Goal: Task Accomplishment & Management: Manage account settings

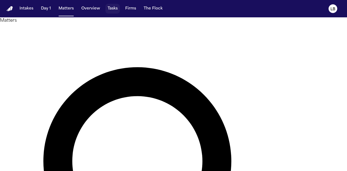
click at [111, 10] on button "Tasks" at bounding box center [112, 9] width 14 height 10
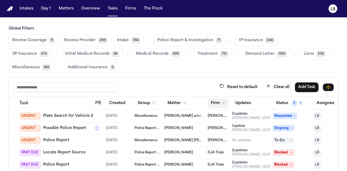
scroll to position [0, 44]
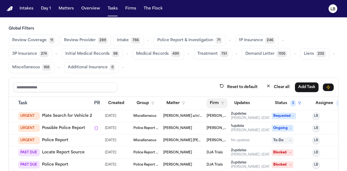
click at [220, 103] on button "Firm" at bounding box center [216, 103] width 21 height 10
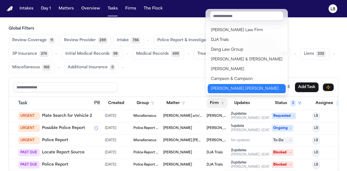
click at [244, 88] on div "[PERSON_NAME] [PERSON_NAME]" at bounding box center [246, 89] width 71 height 6
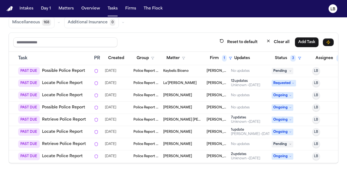
click at [74, 71] on link "Possible Police Report" at bounding box center [63, 70] width 43 height 5
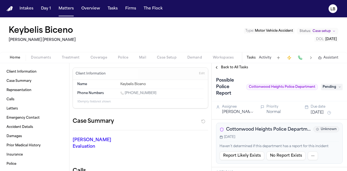
click at [41, 58] on span "Documents" at bounding box center [41, 58] width 20 height 4
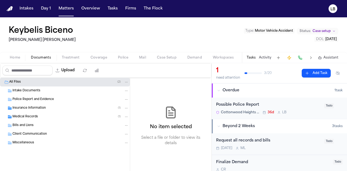
click at [25, 90] on span "Intake Documents" at bounding box center [26, 91] width 28 height 5
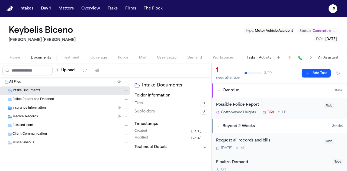
click at [16, 55] on button "Home" at bounding box center [14, 57] width 21 height 6
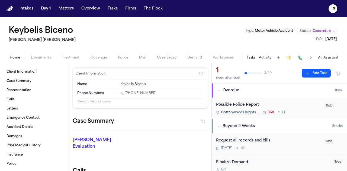
click at [251, 104] on div "Possible Police Report" at bounding box center [268, 105] width 105 height 6
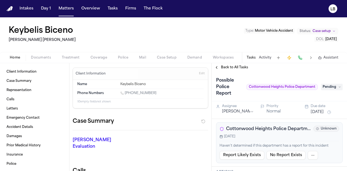
scroll to position [1, 0]
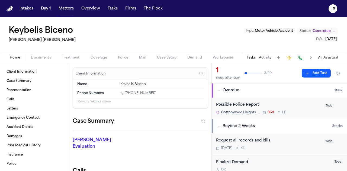
click at [34, 57] on span "Documents" at bounding box center [41, 58] width 20 height 4
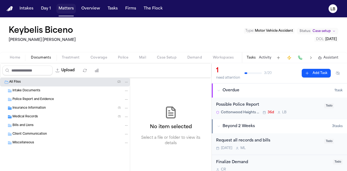
click at [63, 11] on button "Matters" at bounding box center [65, 9] width 19 height 10
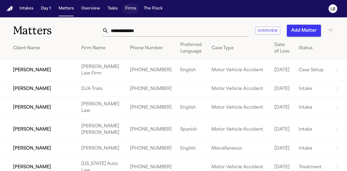
click at [132, 10] on button "Firms" at bounding box center [130, 9] width 15 height 10
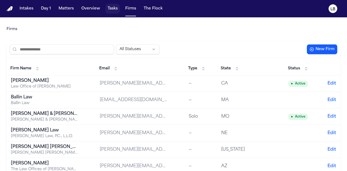
click at [109, 9] on button "Tasks" at bounding box center [112, 9] width 14 height 10
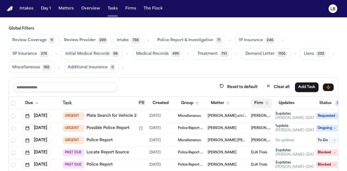
click at [263, 102] on button "Firm" at bounding box center [261, 103] width 21 height 10
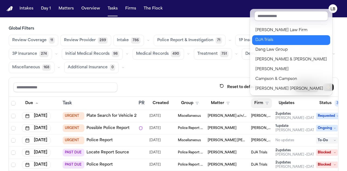
scroll to position [79, 0]
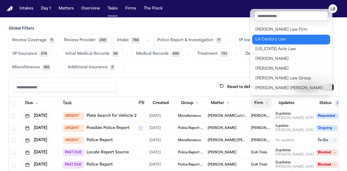
click at [276, 38] on div "LA Century Law" at bounding box center [290, 39] width 71 height 6
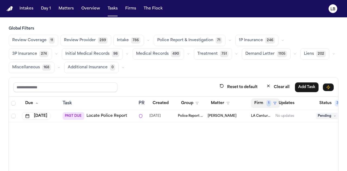
click at [265, 101] on button "Firm 1" at bounding box center [265, 103] width 29 height 10
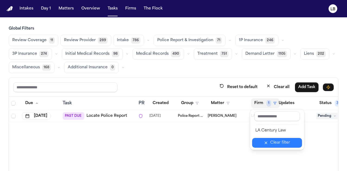
click at [283, 144] on div "Clear filter" at bounding box center [280, 142] width 20 height 6
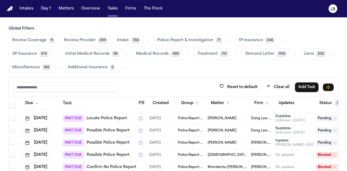
scroll to position [0, 0]
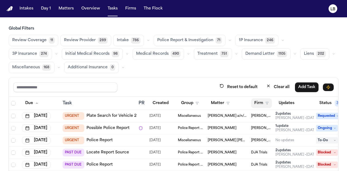
click at [264, 102] on button "Firm" at bounding box center [261, 103] width 21 height 10
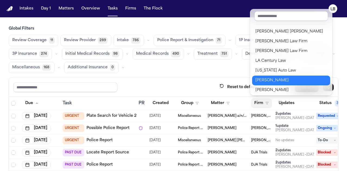
scroll to position [48, 0]
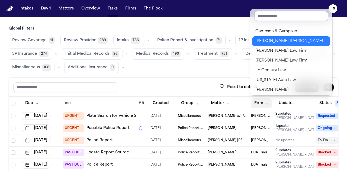
click at [279, 44] on button "[PERSON_NAME] [PERSON_NAME]" at bounding box center [291, 41] width 78 height 10
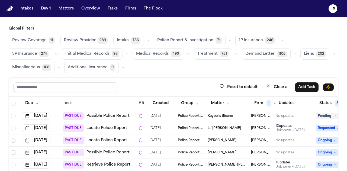
click at [206, 119] on td "Keybelis Biceno" at bounding box center [226, 116] width 43 height 12
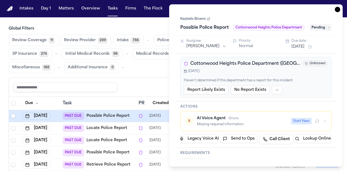
click at [196, 18] on link "Keybelis Biceno" at bounding box center [195, 19] width 30 height 4
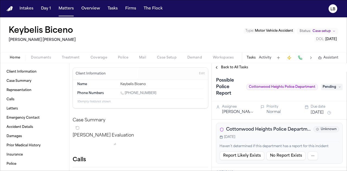
click at [37, 54] on button "Documents" at bounding box center [40, 57] width 31 height 6
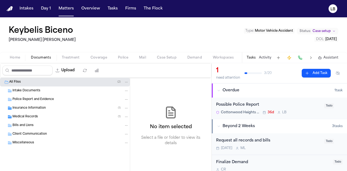
click at [27, 100] on span "Police Report and Evidence" at bounding box center [32, 99] width 41 height 5
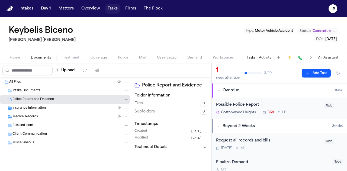
click at [111, 9] on button "Tasks" at bounding box center [112, 9] width 14 height 10
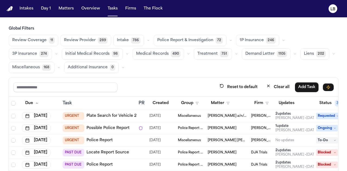
scroll to position [33, 0]
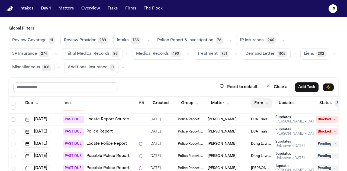
click at [260, 99] on button "Firm" at bounding box center [261, 103] width 21 height 10
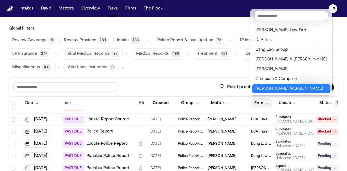
scroll to position [0, 0]
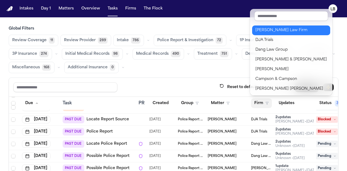
click at [278, 34] on button "[PERSON_NAME] Law Firm" at bounding box center [291, 30] width 78 height 10
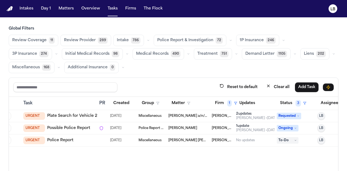
scroll to position [45, 0]
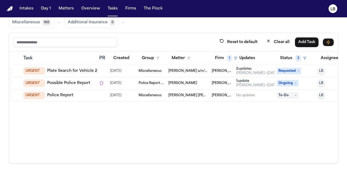
click at [68, 93] on link "Police Report" at bounding box center [60, 95] width 26 height 5
drag, startPoint x: 246, startPoint y: 62, endPoint x: 286, endPoint y: 56, distance: 39.7
drag, startPoint x: 286, startPoint y: 56, endPoint x: 305, endPoint y: 126, distance: 72.3
click at [305, 126] on div "Due Task PR Created Group Matter Firm 1 Updates Status 3 Assignee 2 Jul 30, 202…" at bounding box center [173, 107] width 329 height 111
click at [222, 58] on button "Firm 1" at bounding box center [225, 58] width 29 height 10
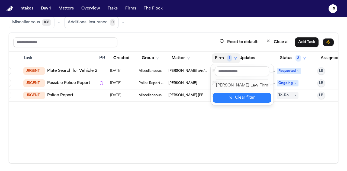
click at [240, 99] on div "Clear filter" at bounding box center [245, 97] width 20 height 6
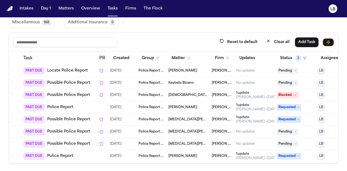
scroll to position [232, 39]
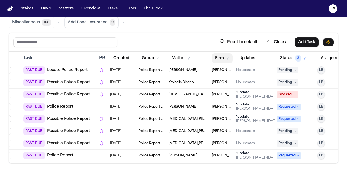
click at [218, 54] on button "Firm" at bounding box center [221, 58] width 21 height 10
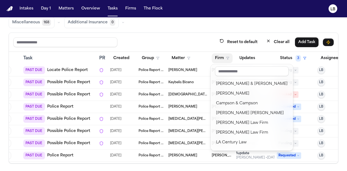
scroll to position [31, 0]
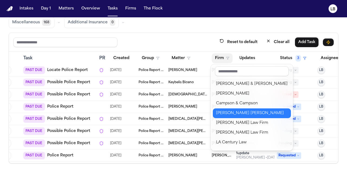
click at [238, 112] on div "[PERSON_NAME] [PERSON_NAME]" at bounding box center [251, 113] width 71 height 6
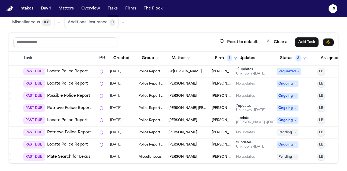
scroll to position [15, 64]
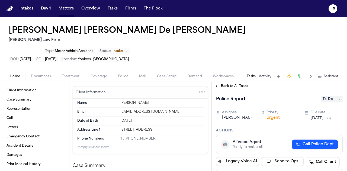
click at [37, 74] on span "Documents" at bounding box center [41, 76] width 20 height 4
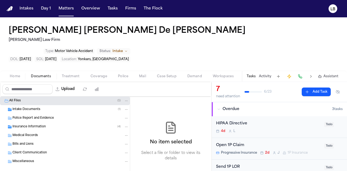
click at [249, 74] on button "Tasks" at bounding box center [250, 76] width 9 height 4
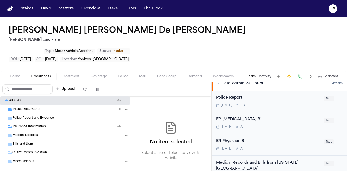
scroll to position [76, 0]
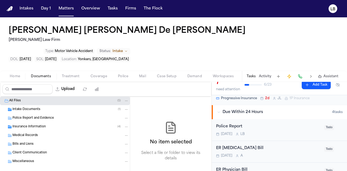
click at [274, 132] on div "Today L B" at bounding box center [268, 134] width 105 height 4
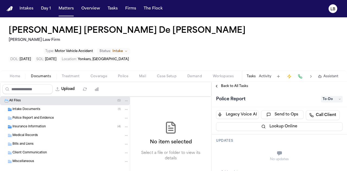
scroll to position [49, 0]
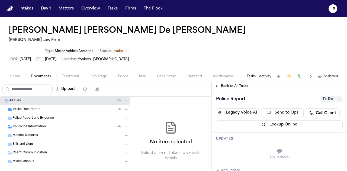
click at [329, 96] on span "To-Do" at bounding box center [332, 99] width 22 height 6
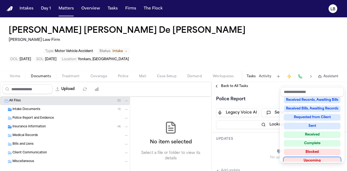
scroll to position [82, 0]
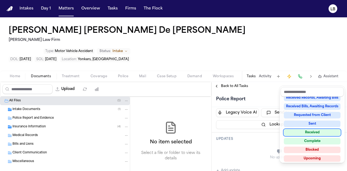
click at [262, 58] on div "Jennifer Mabel De León Rivas Martello Law Firm Type : Motor Vehicle Accident St…" at bounding box center [173, 94] width 347 height 154
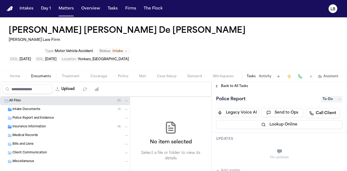
click at [262, 74] on button "Activity" at bounding box center [265, 76] width 12 height 4
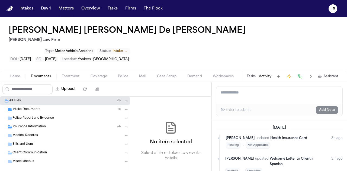
click at [233, 86] on textarea "Add a note to this matter" at bounding box center [279, 94] width 126 height 17
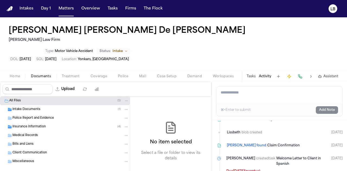
scroll to position [362, 0]
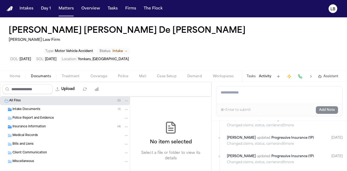
click at [43, 107] on div "Intake Documents ( 1 )" at bounding box center [70, 109] width 116 height 5
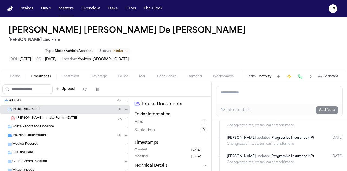
click at [51, 116] on span "J. De Leon - Intake Form - 8.14.25" at bounding box center [46, 118] width 61 height 5
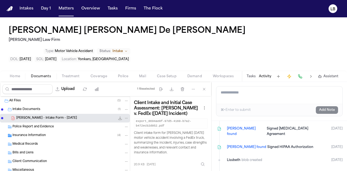
scroll to position [495, 0]
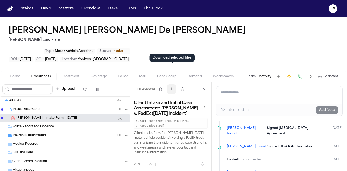
click at [172, 87] on icon "button" at bounding box center [171, 89] width 4 height 4
